Goal: Check status

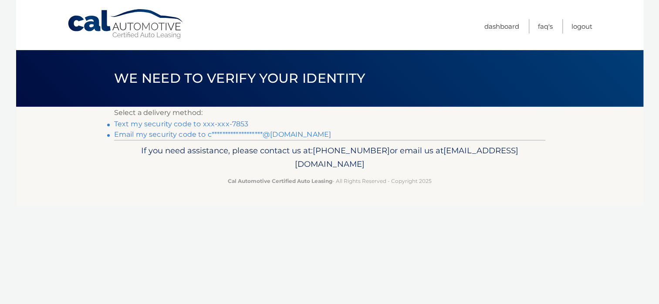
click at [171, 125] on link "Text my security code to xxx-xxx-7853" at bounding box center [181, 124] width 135 height 8
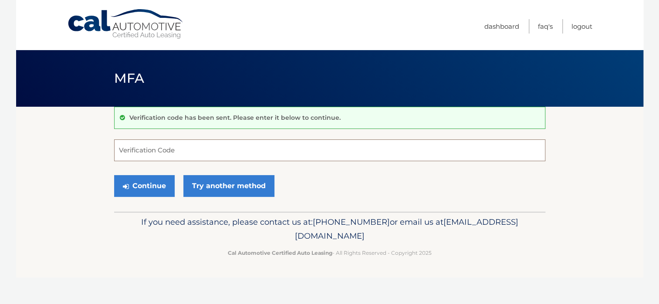
click at [136, 149] on input "Verification Code" at bounding box center [329, 150] width 431 height 22
type input "251141"
click at [151, 178] on button "Continue" at bounding box center [144, 186] width 61 height 22
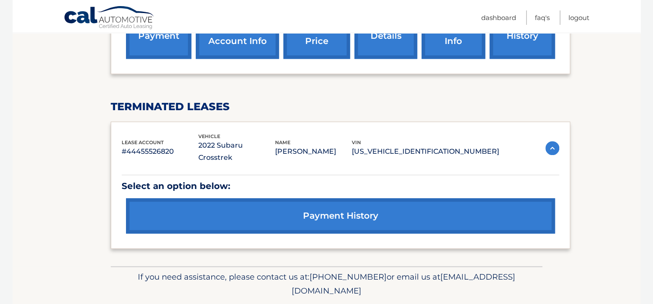
scroll to position [400, 0]
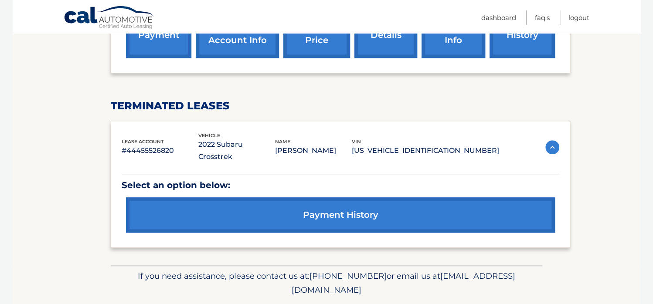
click at [316, 197] on link "payment history" at bounding box center [340, 214] width 429 height 35
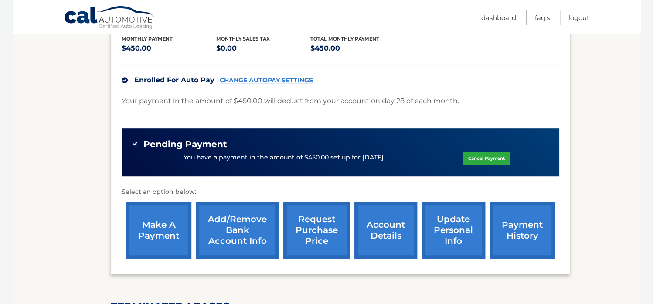
scroll to position [226, 0]
